Goal: Register for event/course

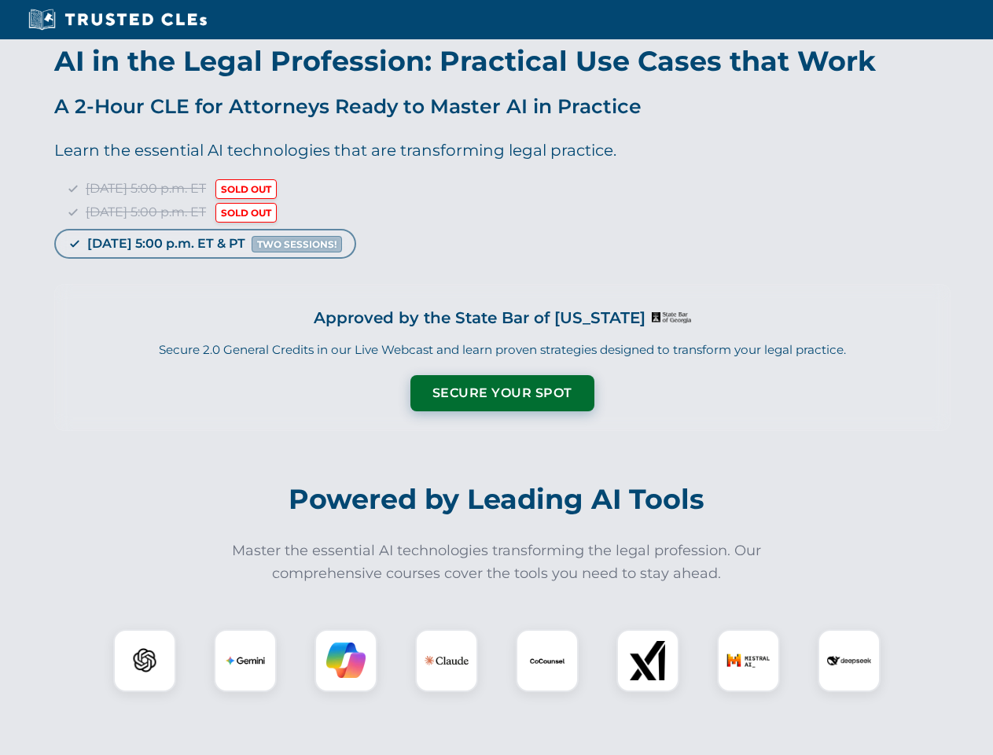
click at [501, 393] on button "Secure Your Spot" at bounding box center [502, 393] width 184 height 36
click at [145, 660] on img at bounding box center [145, 660] width 46 height 46
click at [245, 660] on img at bounding box center [245, 660] width 39 height 39
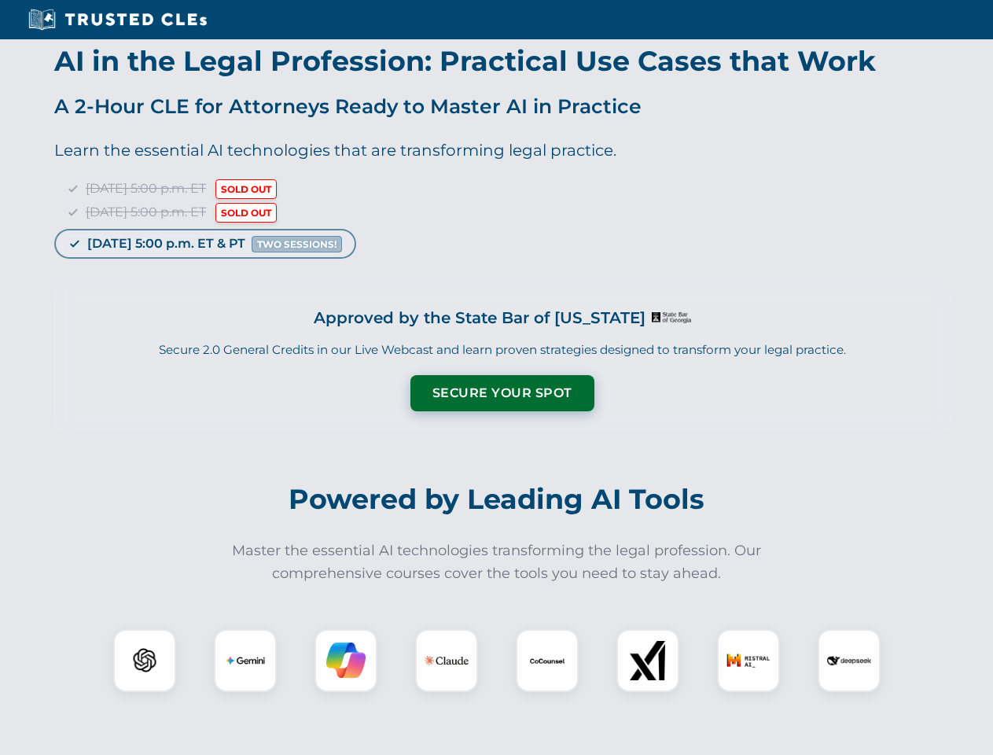
scroll to position [1258, 0]
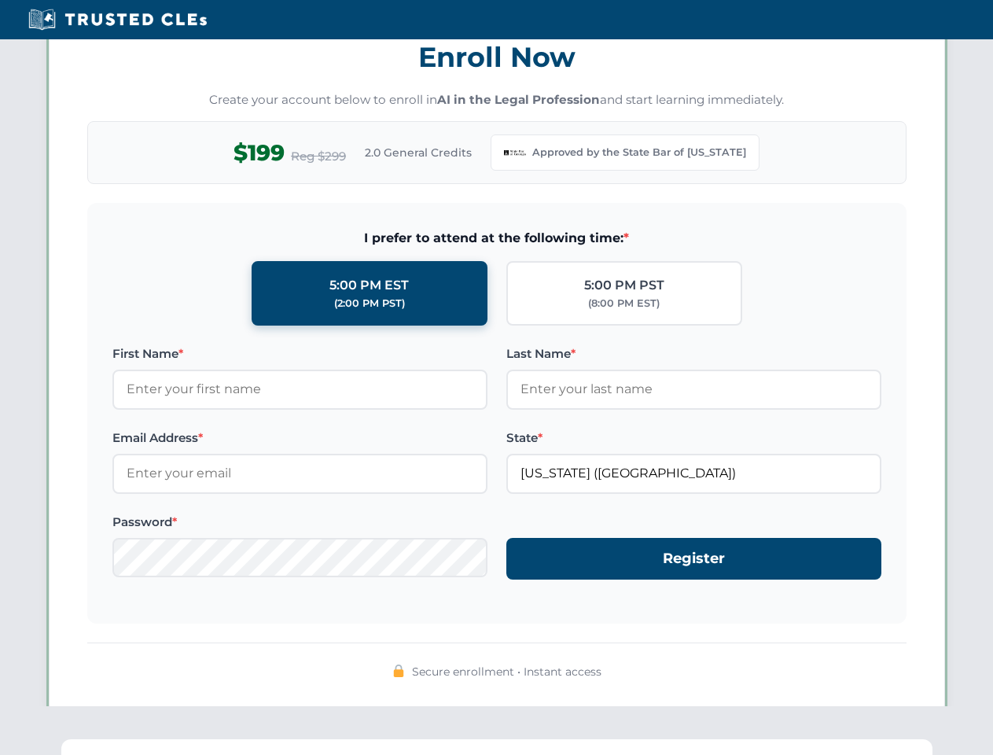
click at [547, 660] on div "Secure enrollment • Instant access" at bounding box center [496, 662] width 819 height 40
click at [648, 660] on div "Secure enrollment • Instant access" at bounding box center [496, 662] width 819 height 40
click at [748, 660] on div "Secure enrollment • Instant access" at bounding box center [496, 662] width 819 height 40
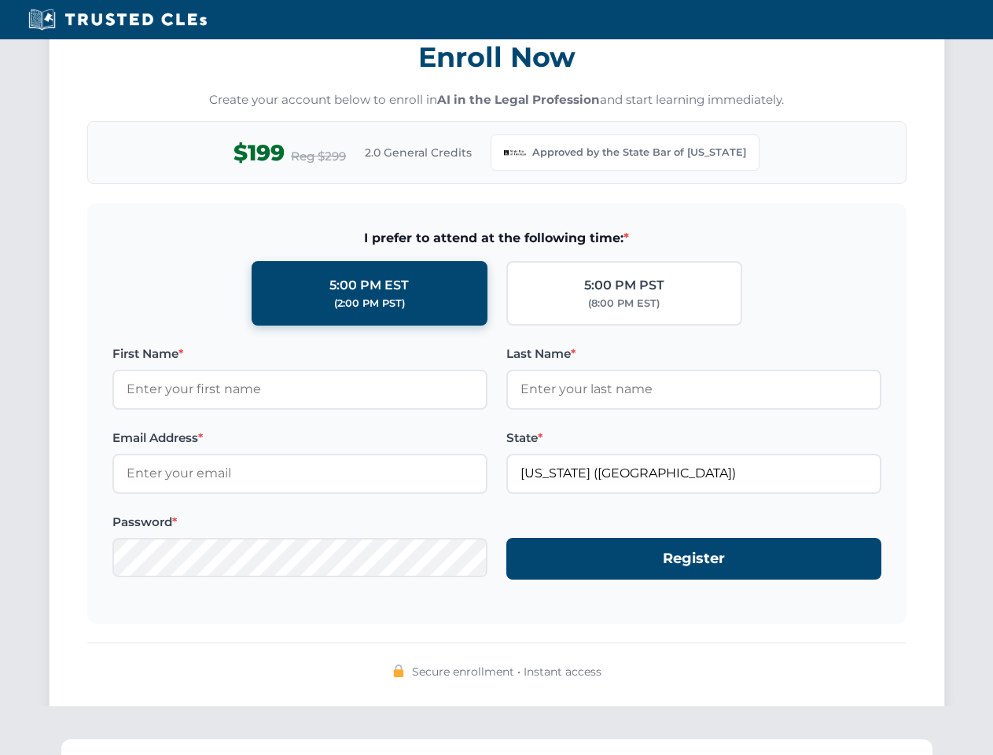
click at [849, 660] on div "Secure enrollment • Instant access" at bounding box center [496, 662] width 819 height 40
